Goal: Task Accomplishment & Management: Manage account settings

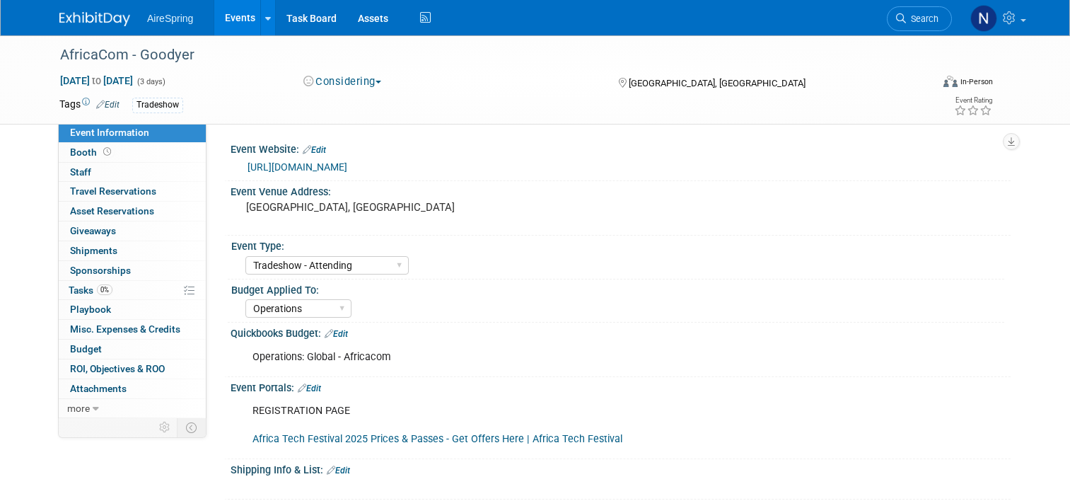
select select "Tradeshow - Attending"
select select "Operations"
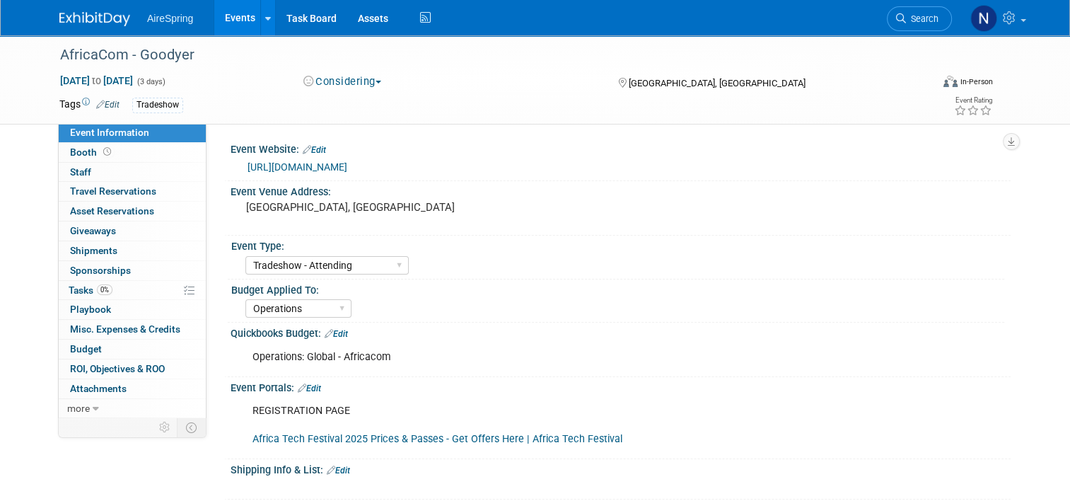
click at [245, 23] on link "Events" at bounding box center [240, 17] width 52 height 35
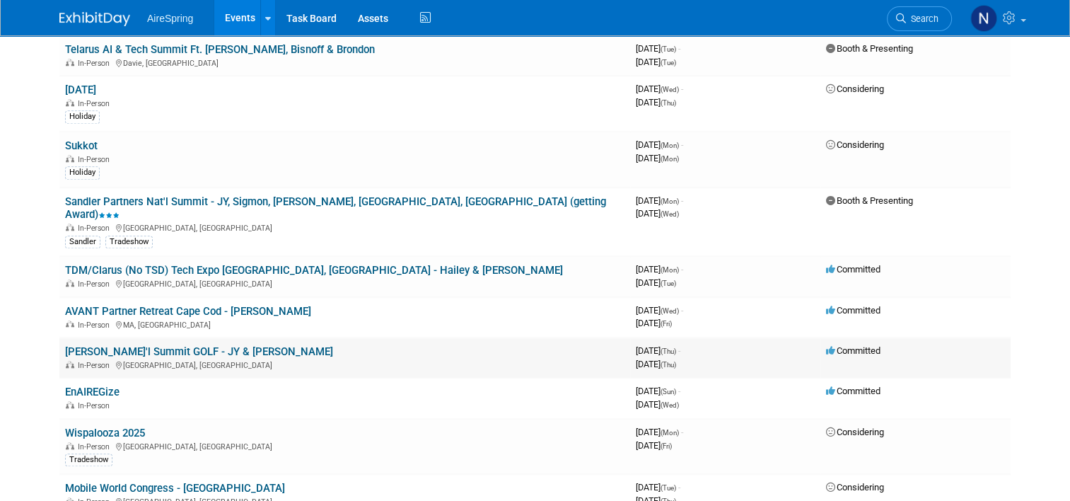
scroll to position [1273, 0]
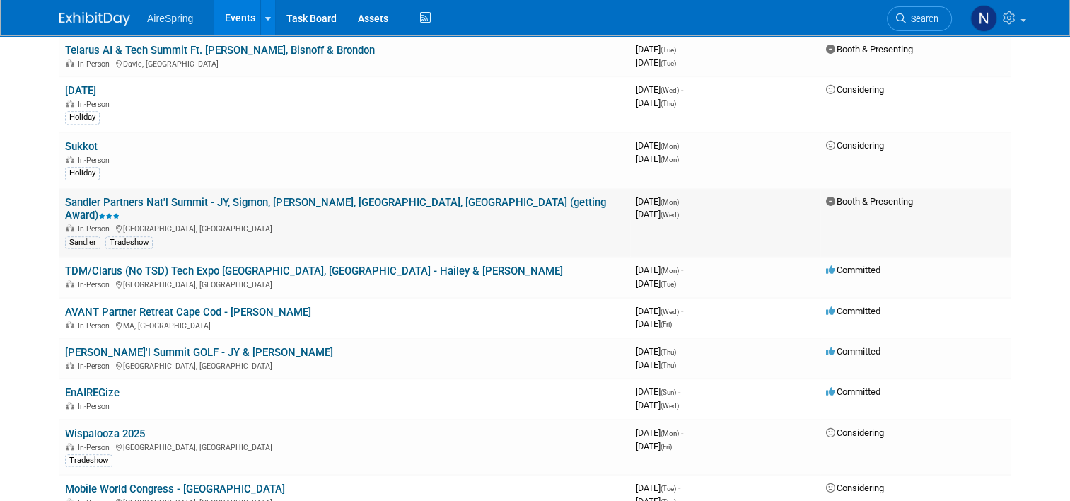
click at [175, 196] on link "Sandler Partners Nat'l Summit - JY, Sigmon, [PERSON_NAME], [GEOGRAPHIC_DATA], […" at bounding box center [335, 209] width 541 height 26
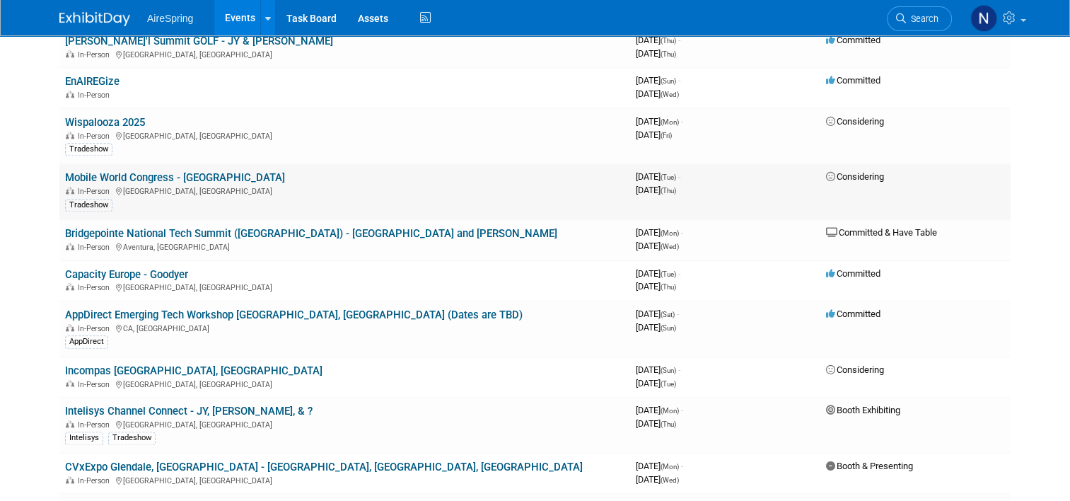
scroll to position [1697, 0]
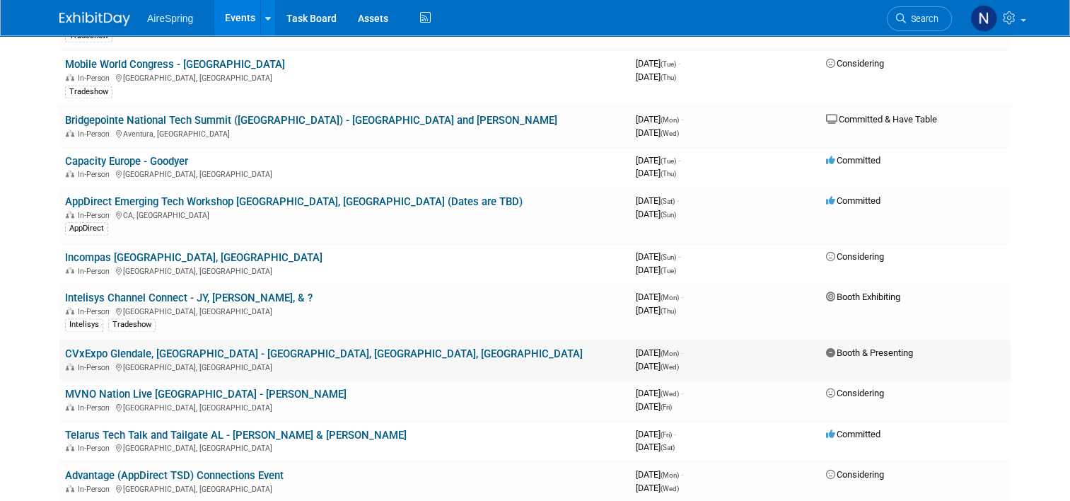
click at [115, 347] on link "CVxExpo Glendale, [GEOGRAPHIC_DATA] - [GEOGRAPHIC_DATA], [GEOGRAPHIC_DATA], [GE…" at bounding box center [324, 353] width 518 height 13
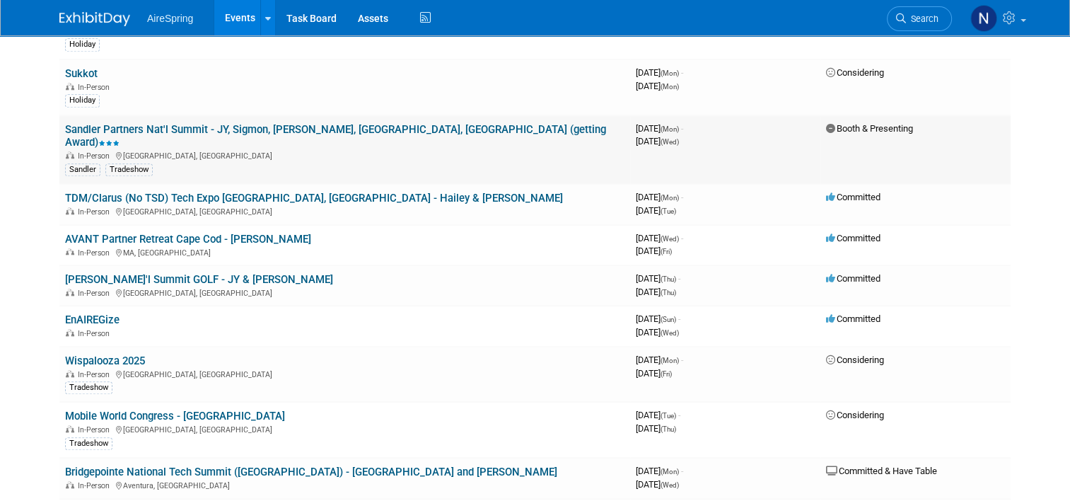
scroll to position [1273, 0]
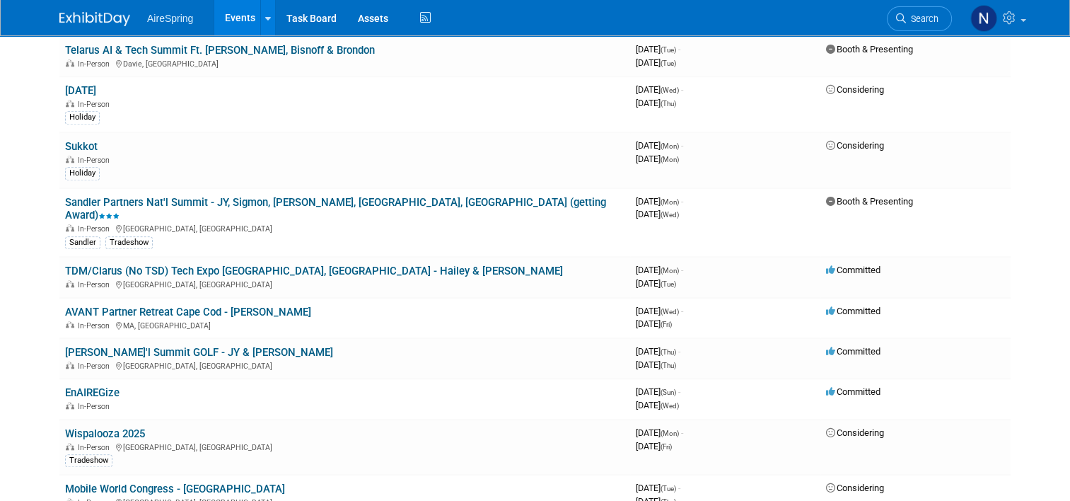
click at [225, 196] on link "Sandler Partners Nat'l Summit - JY, Sigmon, [PERSON_NAME], [GEOGRAPHIC_DATA], […" at bounding box center [335, 209] width 541 height 26
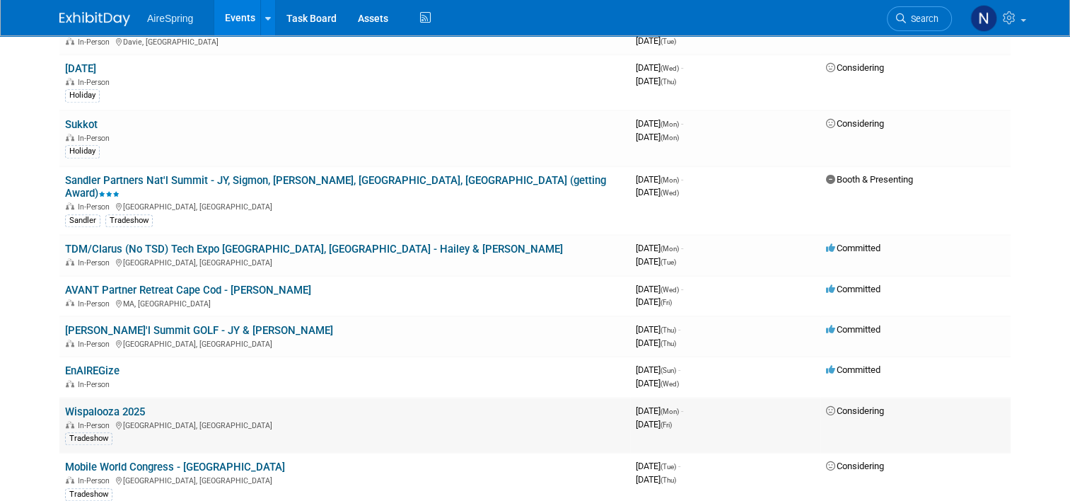
scroll to position [1202, 0]
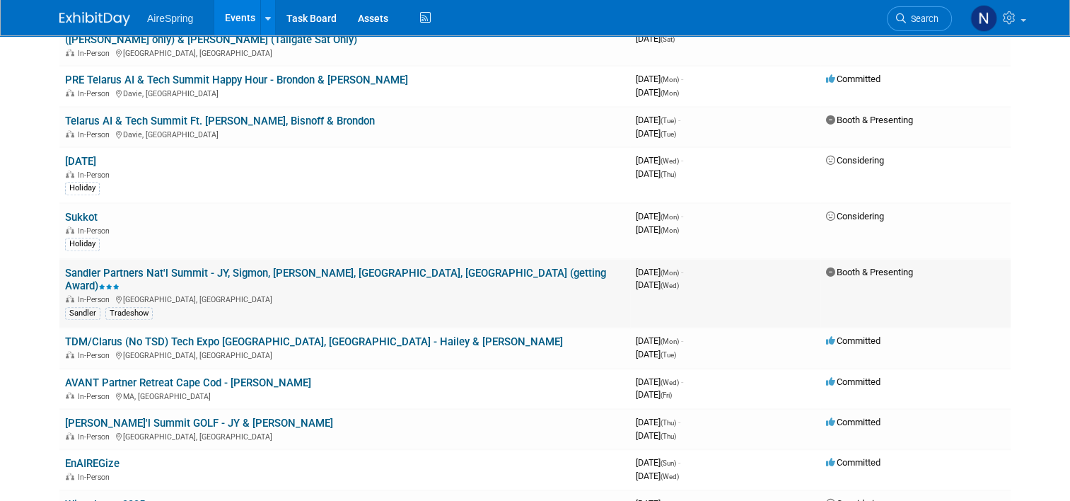
click at [214, 267] on link "Sandler Partners Nat'l Summit - JY, Sigmon, [PERSON_NAME], [GEOGRAPHIC_DATA], […" at bounding box center [335, 280] width 541 height 26
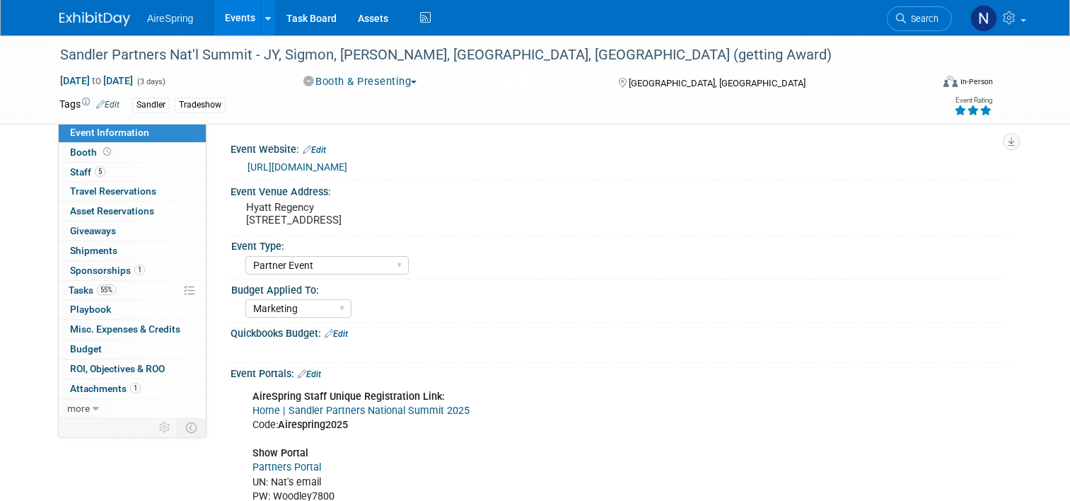
select select "Partner Event"
select select "Marketing"
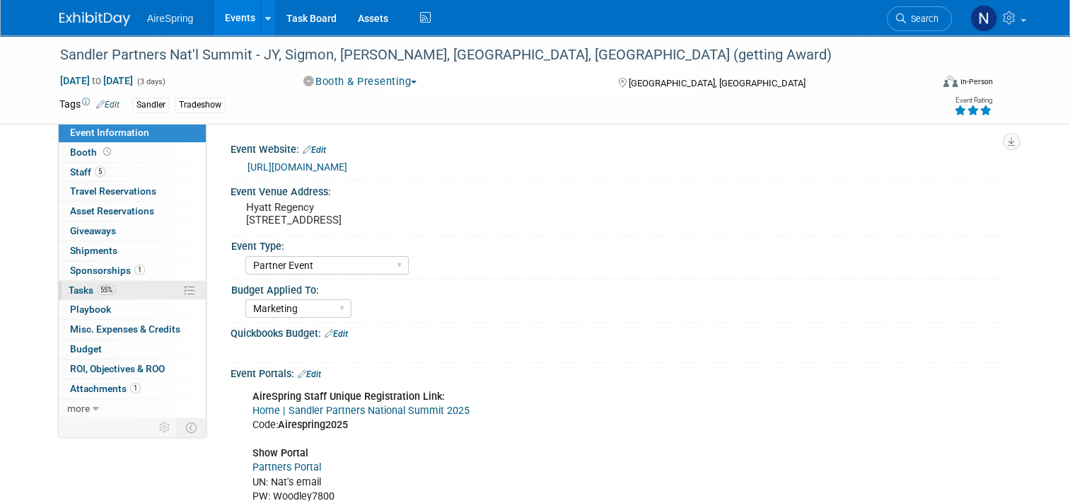
click at [110, 288] on link "55% Tasks 55%" at bounding box center [132, 290] width 147 height 19
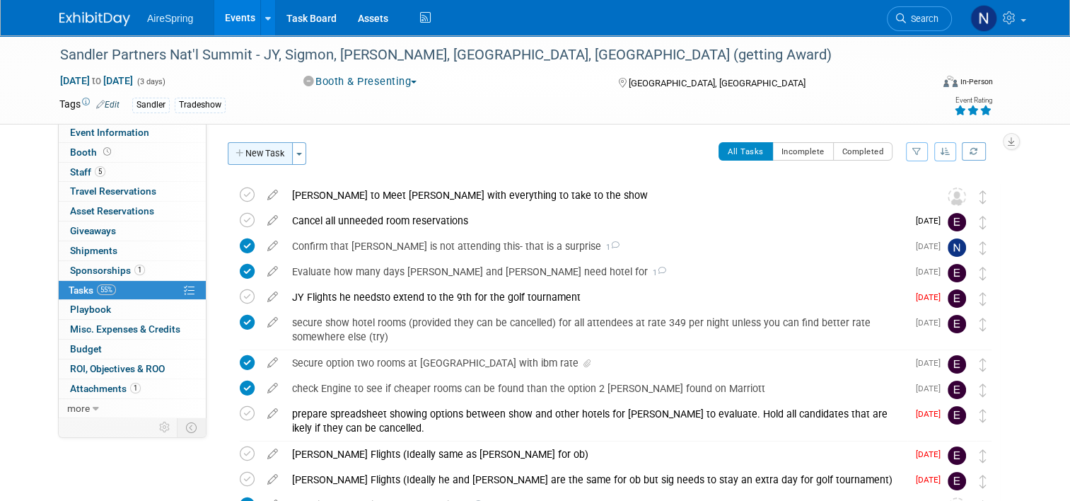
click at [262, 153] on button "New Task" at bounding box center [260, 153] width 65 height 23
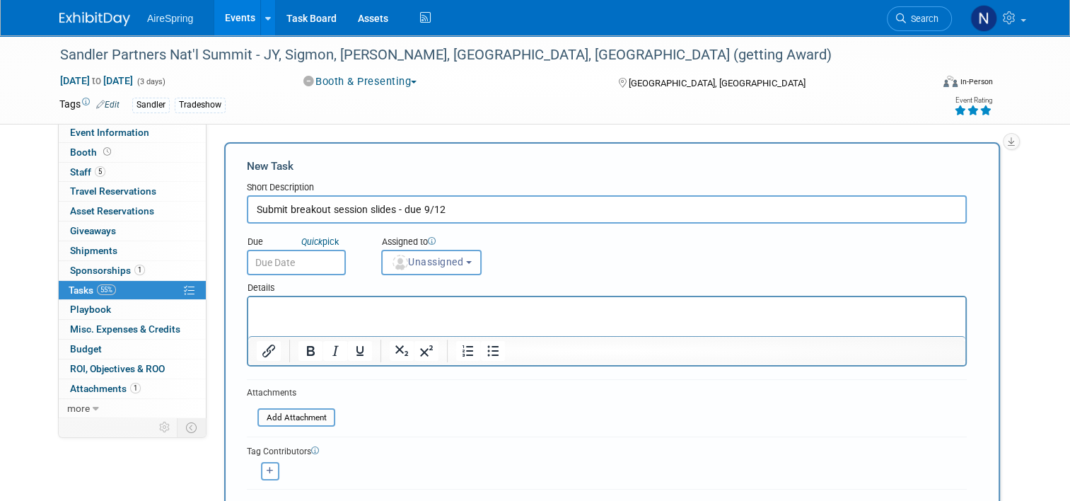
type input "Submit breakout session slides - due 9/12"
click at [367, 313] on p "Rich Text Area. Press ALT-0 for help." at bounding box center [607, 310] width 701 height 14
paste body "Rich Text Area. Press ALT-0 for help."
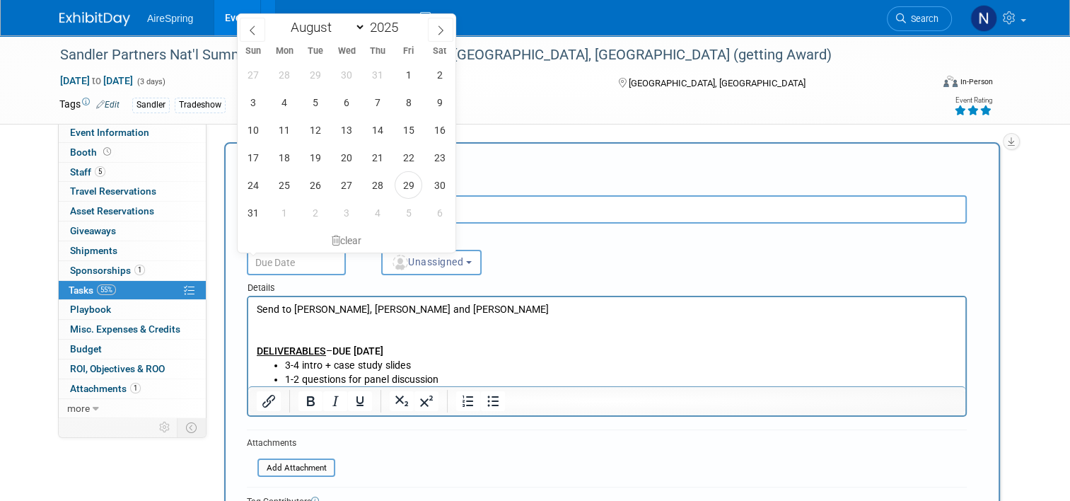
click at [302, 267] on input "text" at bounding box center [296, 262] width 99 height 25
click at [433, 37] on span at bounding box center [440, 30] width 25 height 24
select select "8"
click at [311, 109] on span "9" at bounding box center [315, 102] width 28 height 28
type input "Sep 9, 2025"
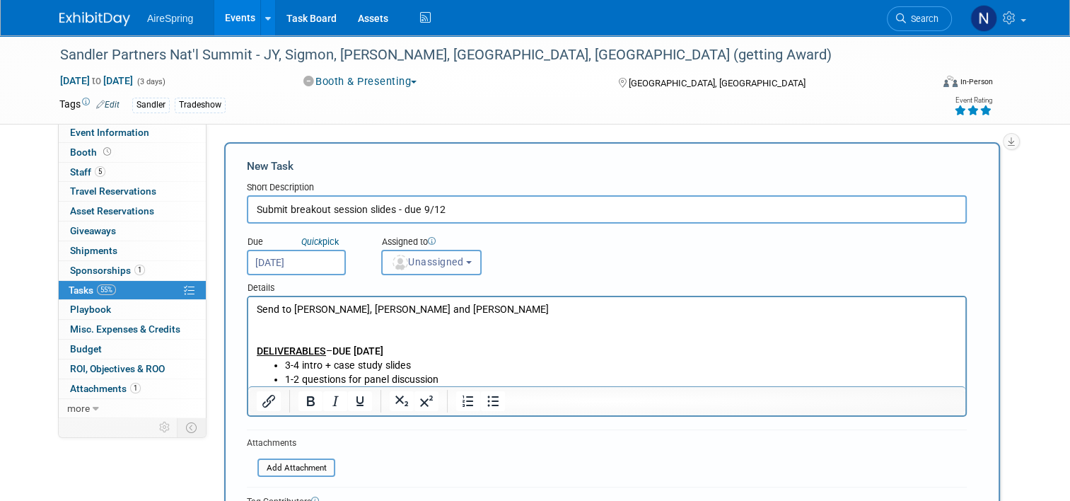
click at [462, 257] on button "Unassigned" at bounding box center [431, 262] width 100 height 25
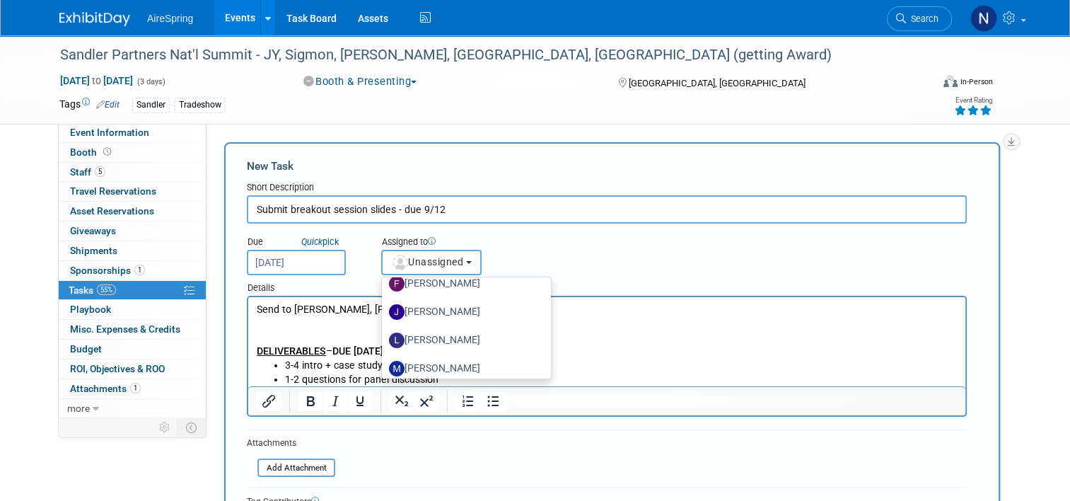
scroll to position [283, 0]
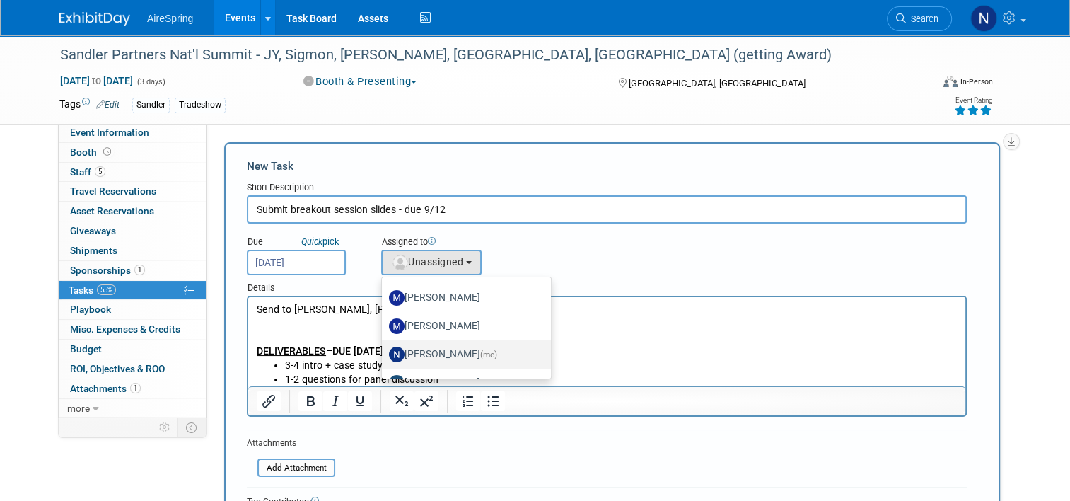
click at [454, 351] on label "Natalie Pyron (me)" at bounding box center [463, 354] width 148 height 23
click at [384, 351] on input "Natalie Pyron (me)" at bounding box center [379, 352] width 9 height 9
select select "cd28445e-66c1-440e-acf2-a156ad6158df"
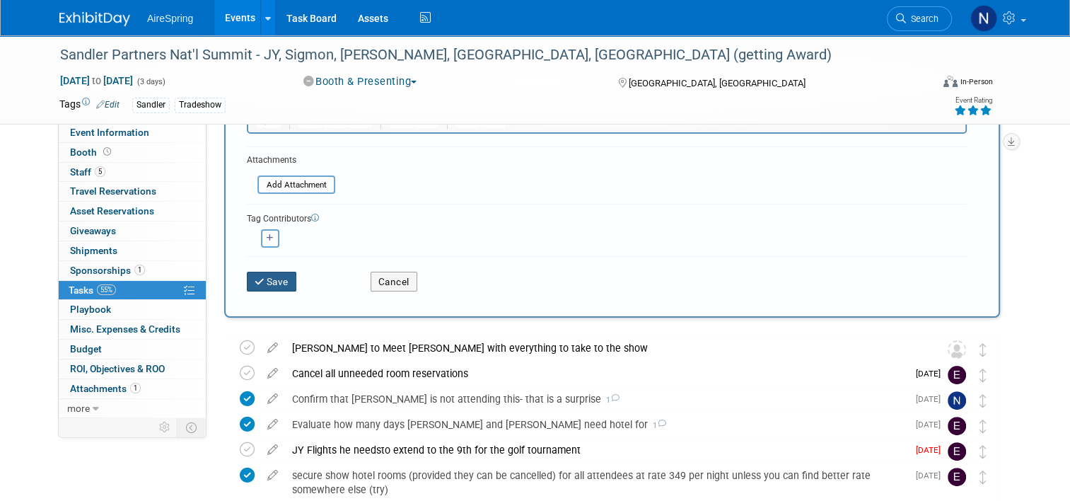
click at [247, 271] on button "Save" at bounding box center [271, 281] width 49 height 20
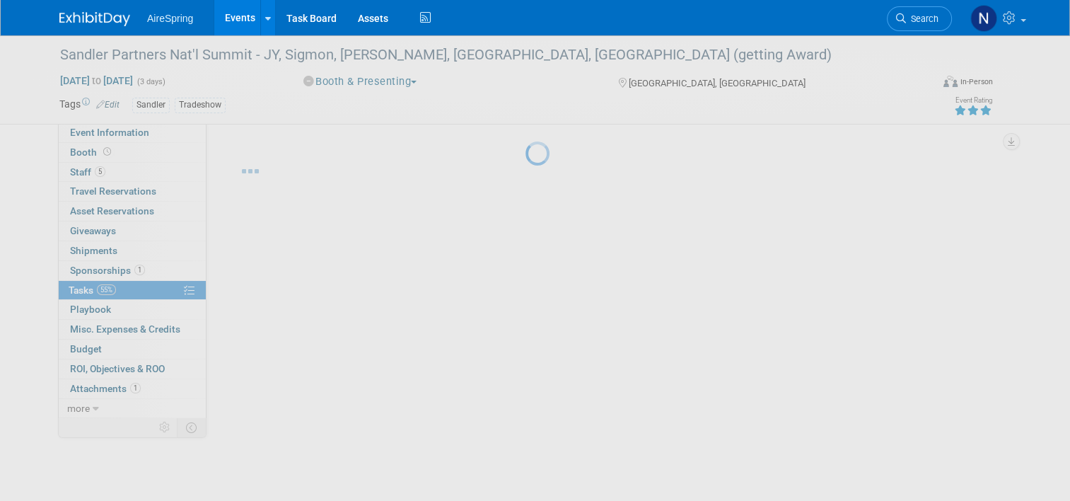
scroll to position [0, 0]
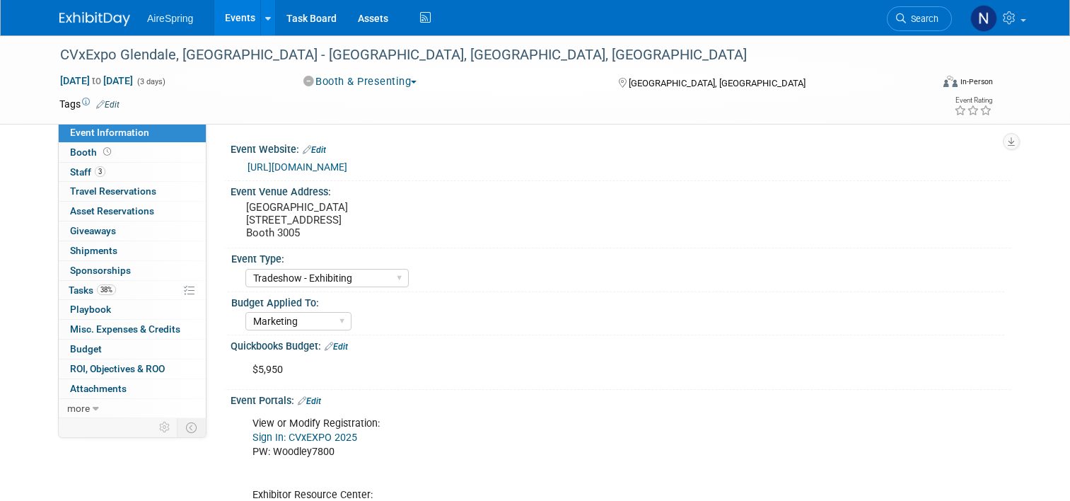
select select "Tradeshow - Exhibiting"
select select "Marketing"
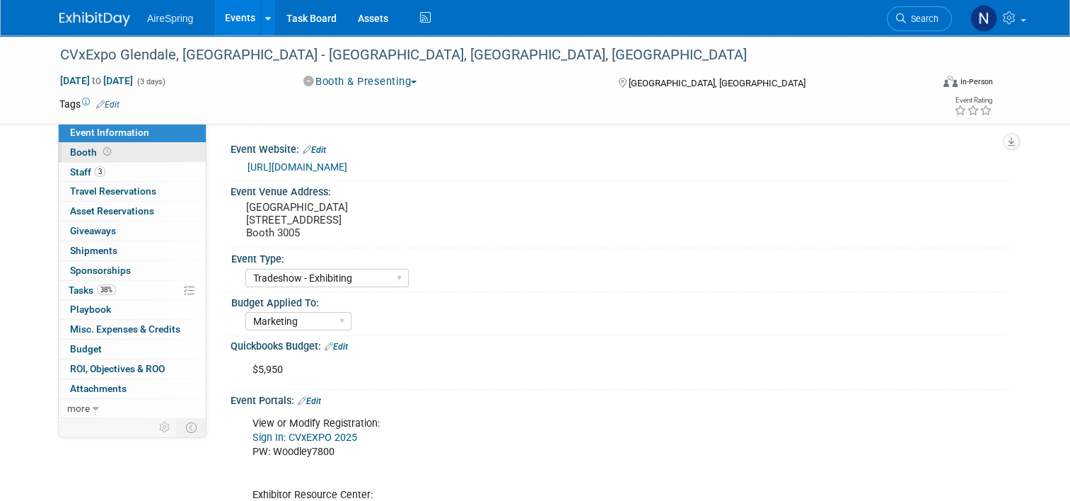
click at [146, 155] on link "Booth" at bounding box center [132, 152] width 147 height 19
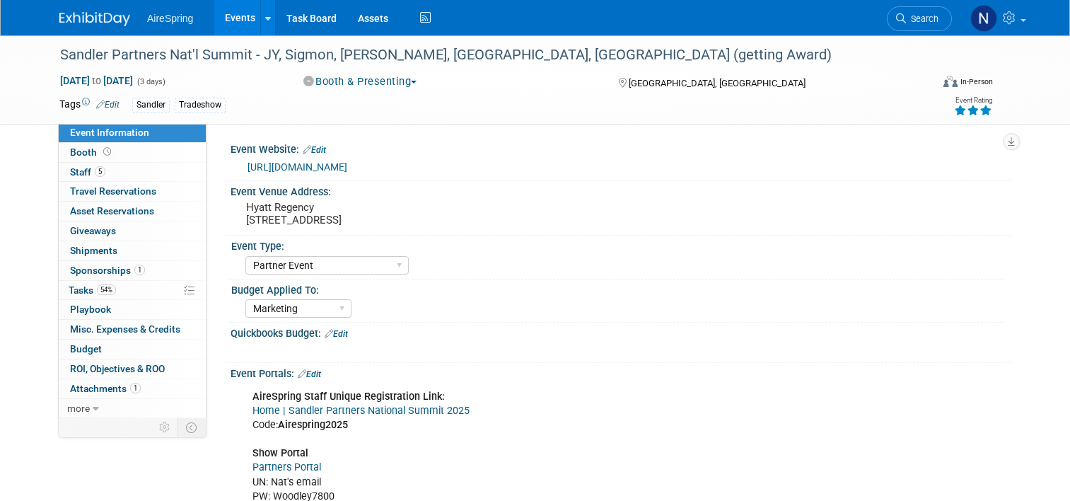
select select "Partner Event"
select select "Marketing"
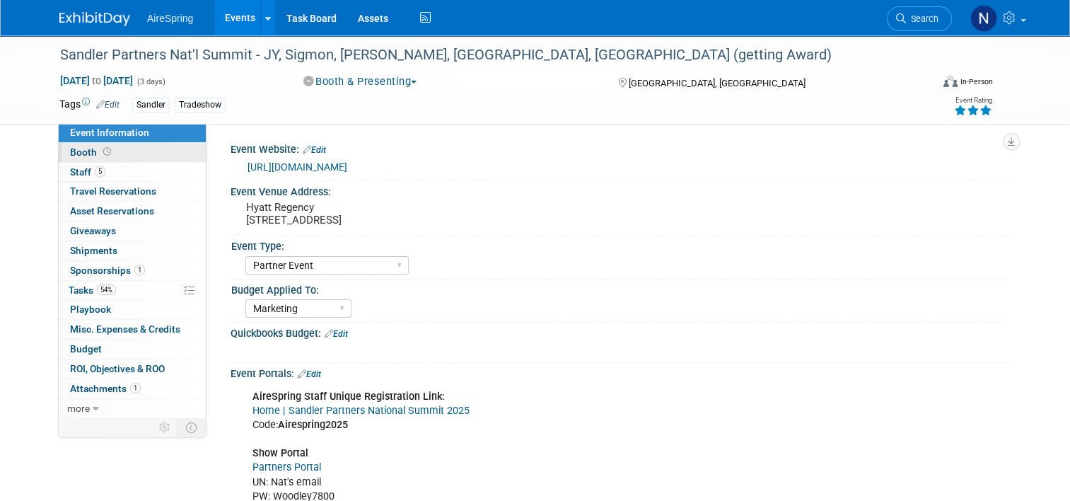
click at [100, 151] on span at bounding box center [106, 151] width 13 height 11
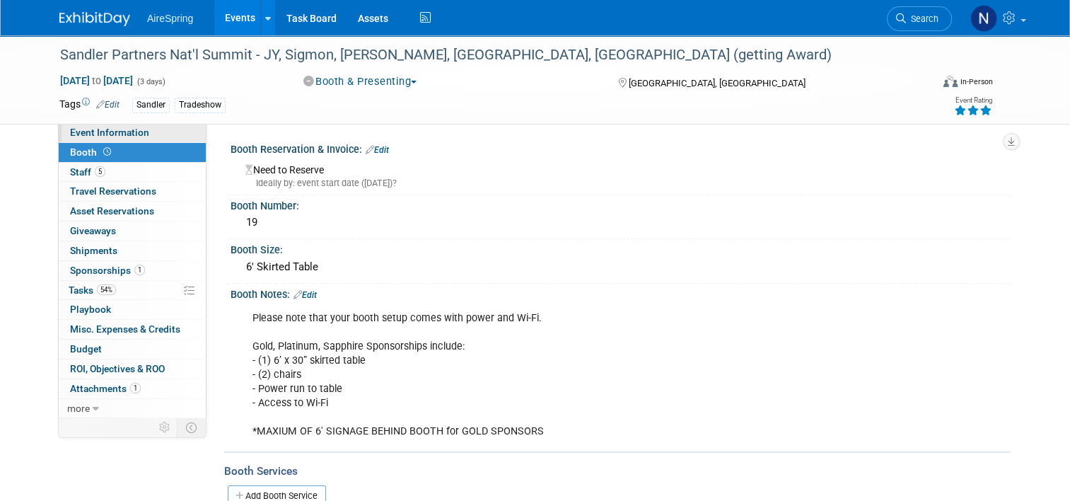
click at [95, 136] on span "Event Information" at bounding box center [109, 132] width 79 height 11
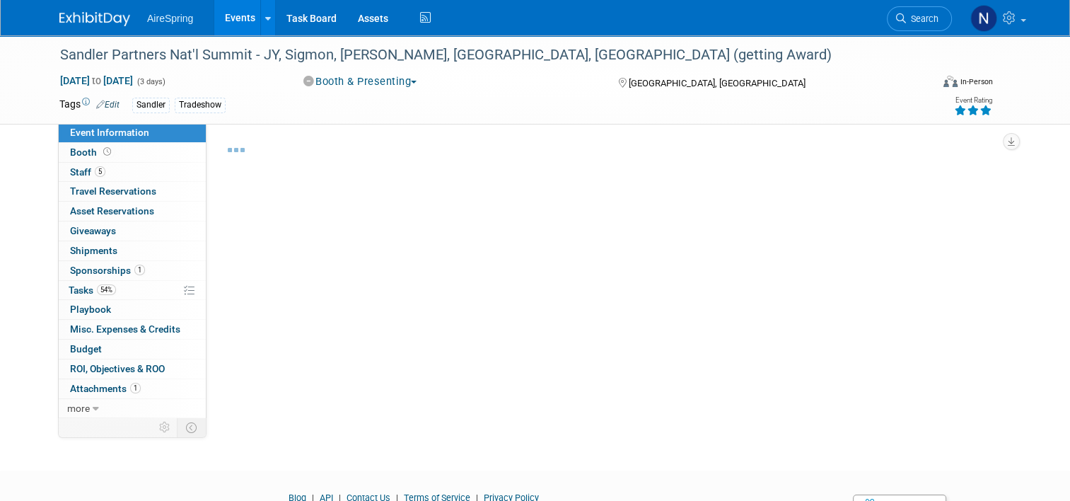
select select "Partner Event"
select select "Marketing"
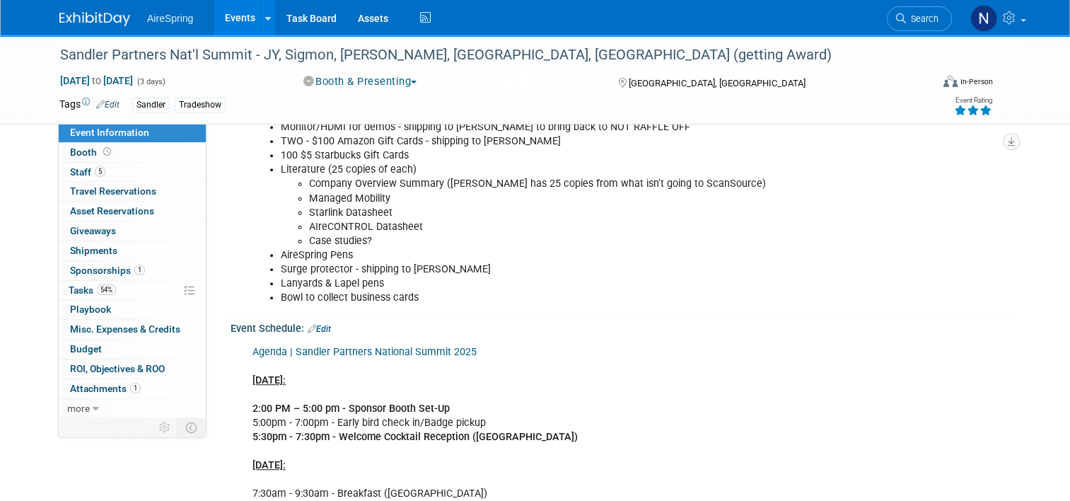
scroll to position [636, 0]
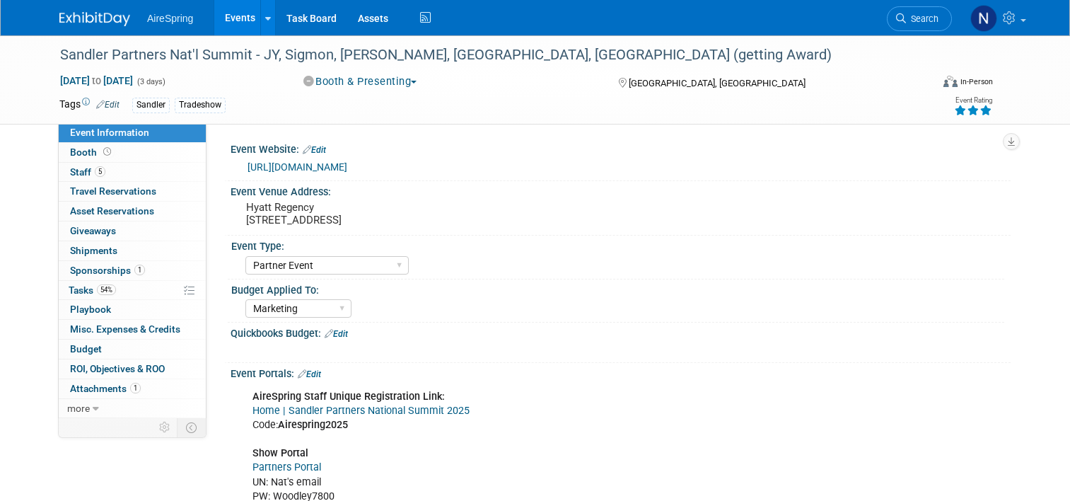
select select "Partner Event"
select select "Marketing"
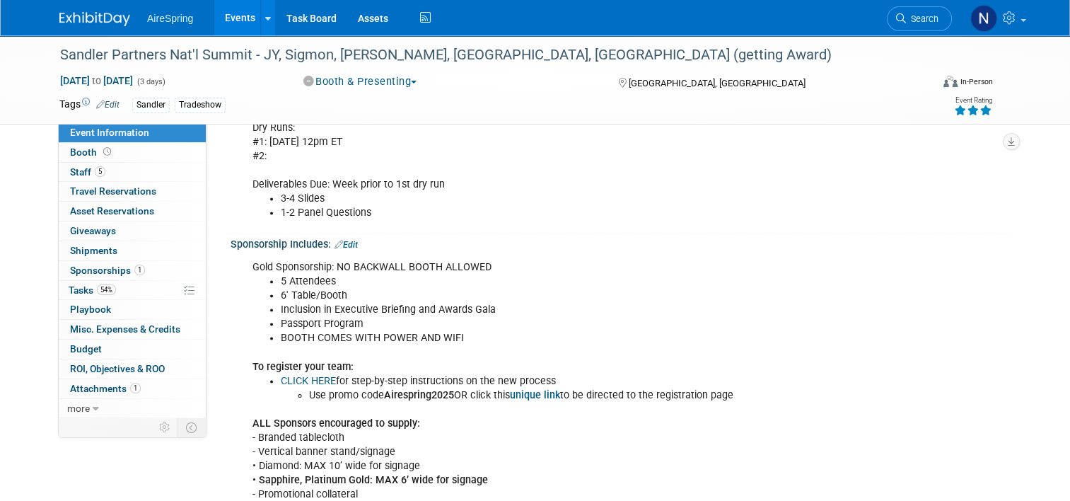
scroll to position [2121, 0]
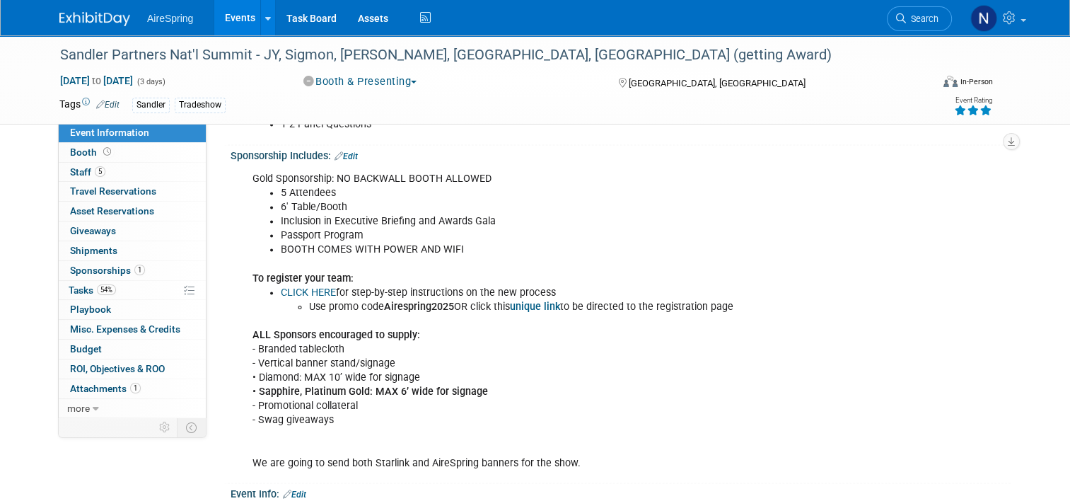
click at [775, 421] on div "Gold Sponsorship: NO BACKWALL BOOTH ALLOWED 5 Attendees 6' Table/Booth Inclusio…" at bounding box center [550, 321] width 616 height 312
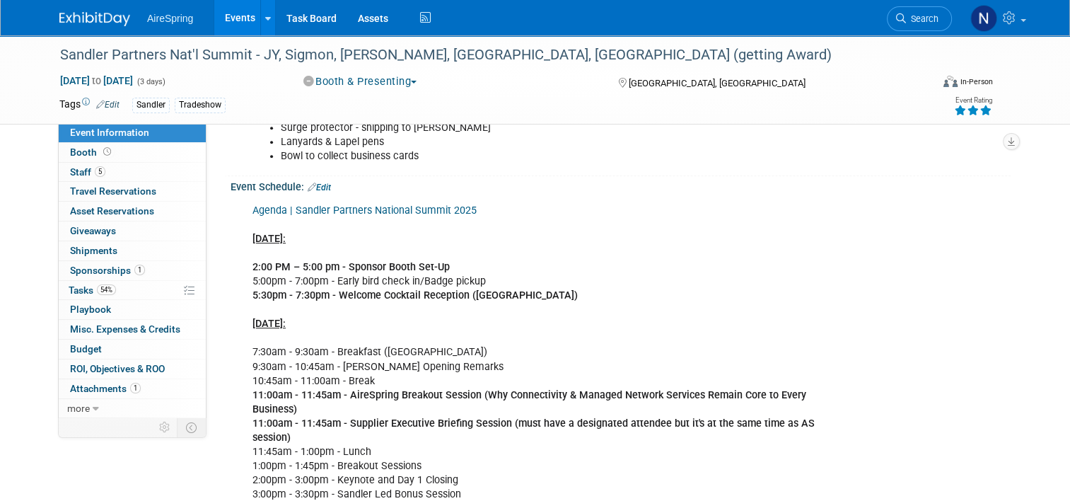
scroll to position [636, 0]
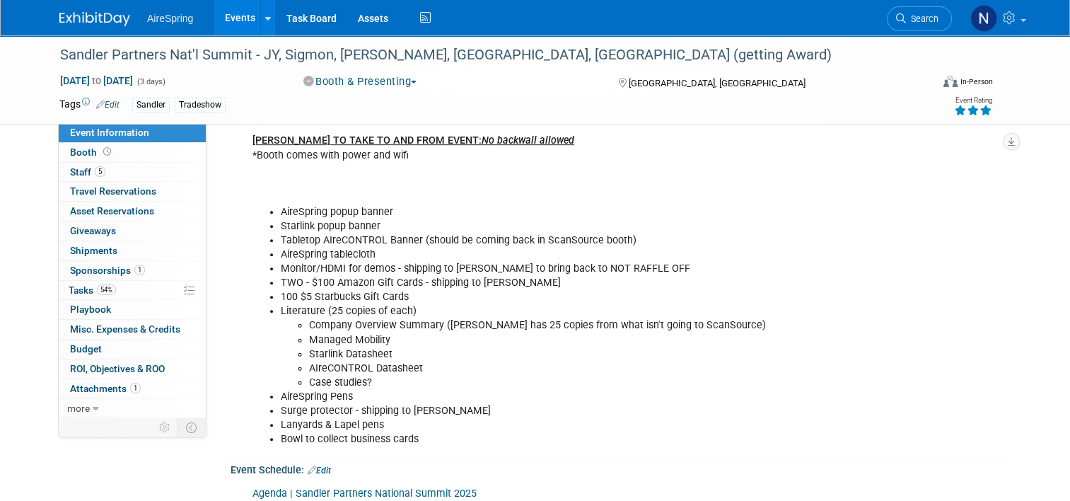
click at [415, 365] on li "AIreCONTROL Datasheet" at bounding box center [580, 368] width 542 height 14
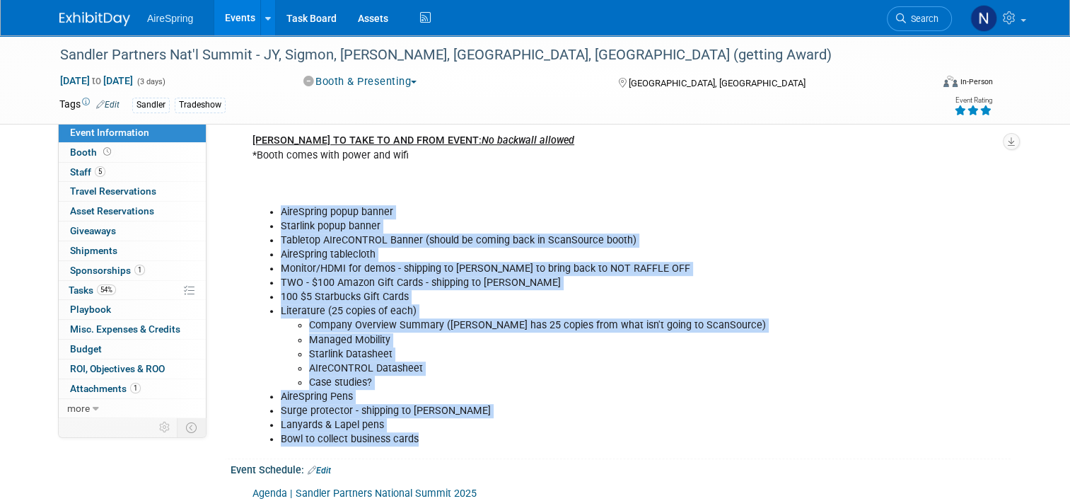
drag, startPoint x: 420, startPoint y: 438, endPoint x: 252, endPoint y: 210, distance: 283.1
click at [252, 210] on ul "AireSpring popup banner Starlink popup banner Tabletop AIreCONTROL Banner (shou…" at bounding box center [551, 325] width 598 height 241
copy ul "AireSpring popup banner Starlink popup banner Tabletop AIreCONTROL Banner (shou…"
click at [447, 352] on li "Starlink Datasheet" at bounding box center [580, 354] width 542 height 14
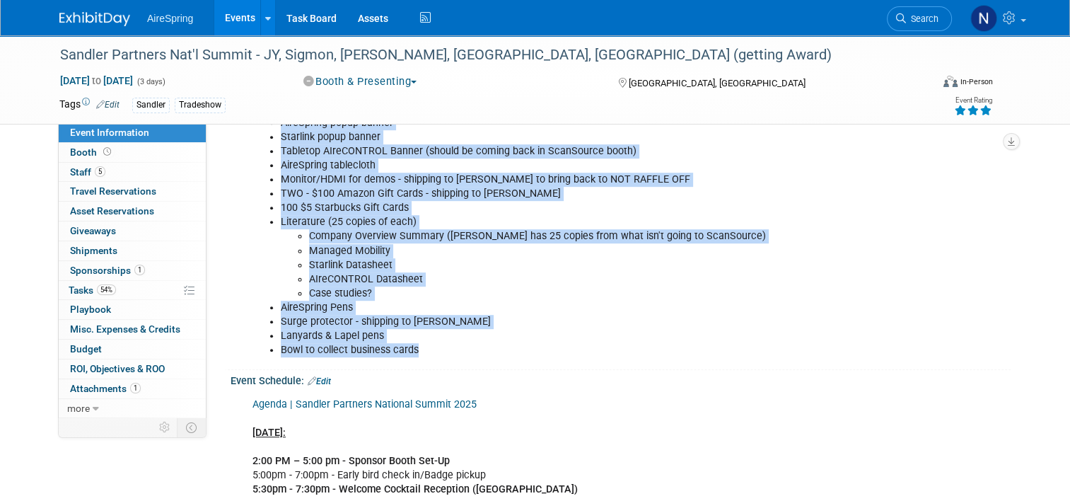
scroll to position [707, 0]
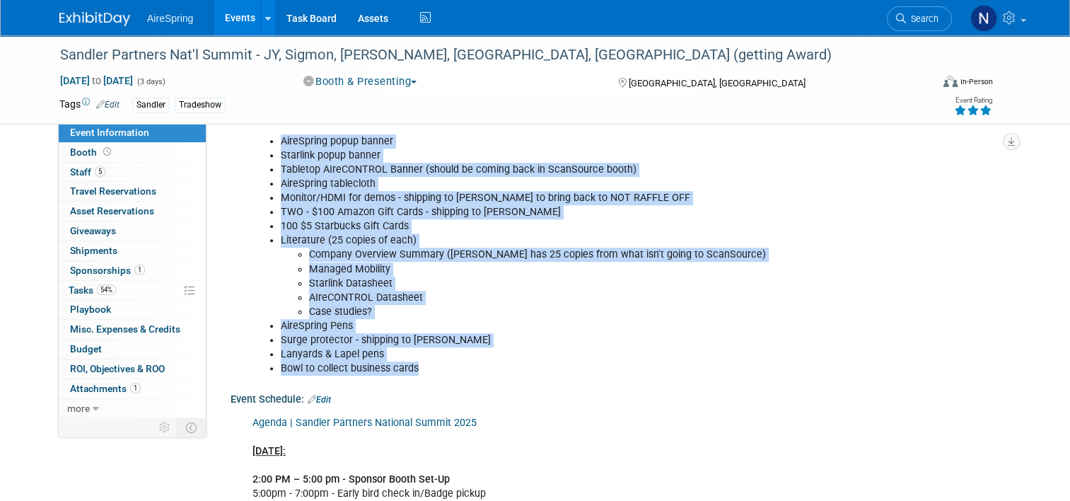
click at [360, 416] on link "Agenda | Sandler Partners National Summit 2025" at bounding box center [364, 422] width 224 height 12
click at [235, 23] on link "Events" at bounding box center [240, 17] width 52 height 35
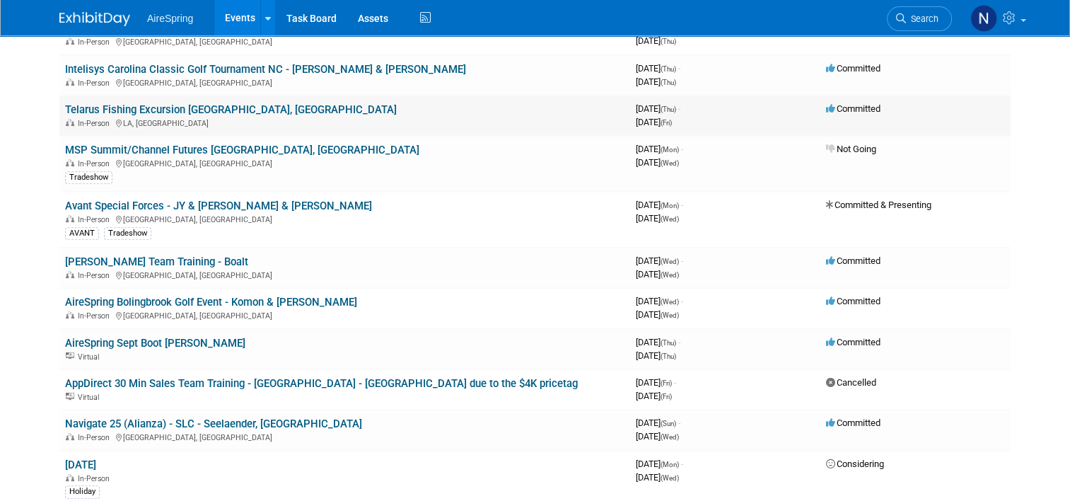
scroll to position [636, 0]
